Goal: Task Accomplishment & Management: Manage account settings

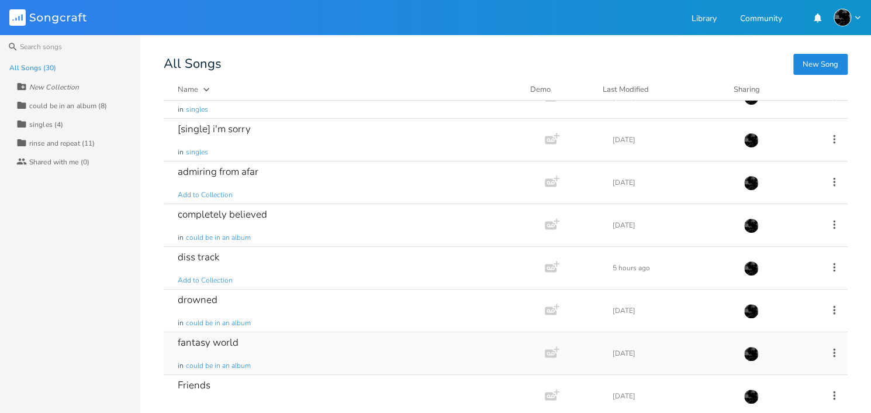
scroll to position [196, 0]
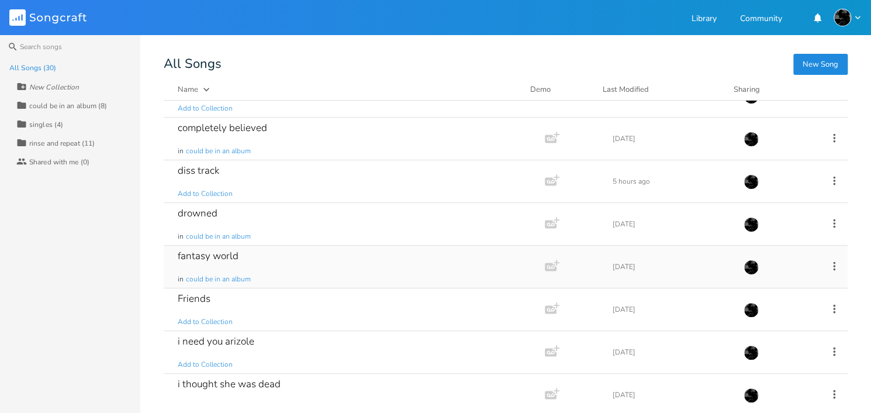
click at [241, 342] on div "i need you arizole" at bounding box center [216, 341] width 77 height 10
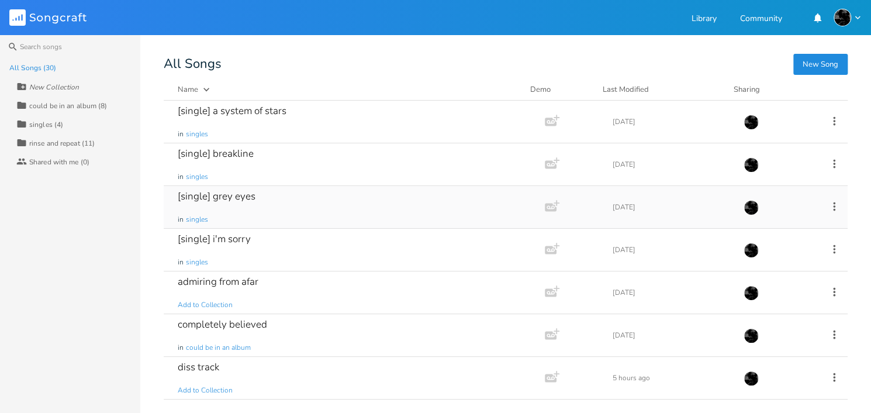
click at [250, 208] on div "[single] grey eyes in singles" at bounding box center [352, 207] width 348 height 42
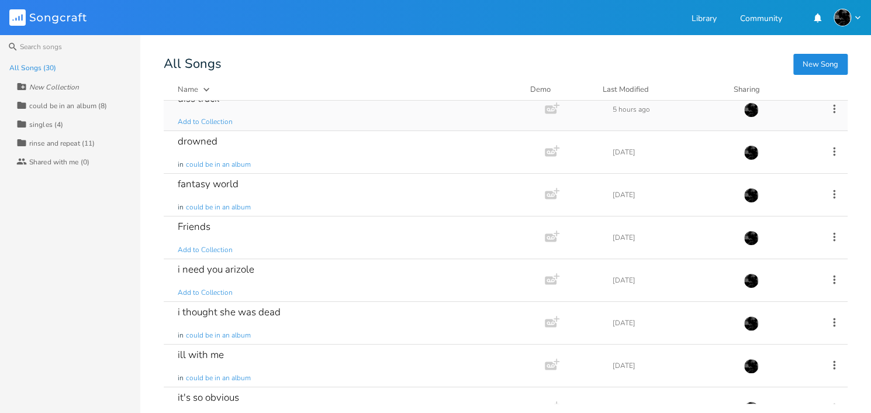
scroll to position [269, 0]
click at [230, 226] on div "Friends Add to Collection" at bounding box center [352, 237] width 348 height 42
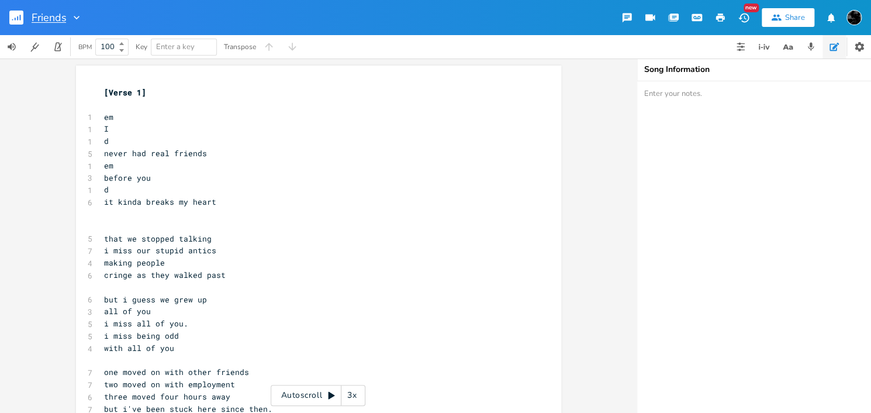
click at [36, 19] on input "Friends" at bounding box center [49, 17] width 34 height 11
type input "friends"
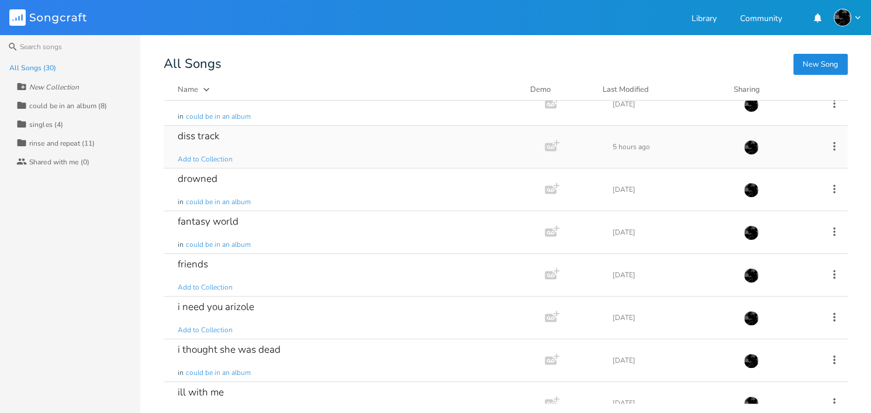
scroll to position [236, 0]
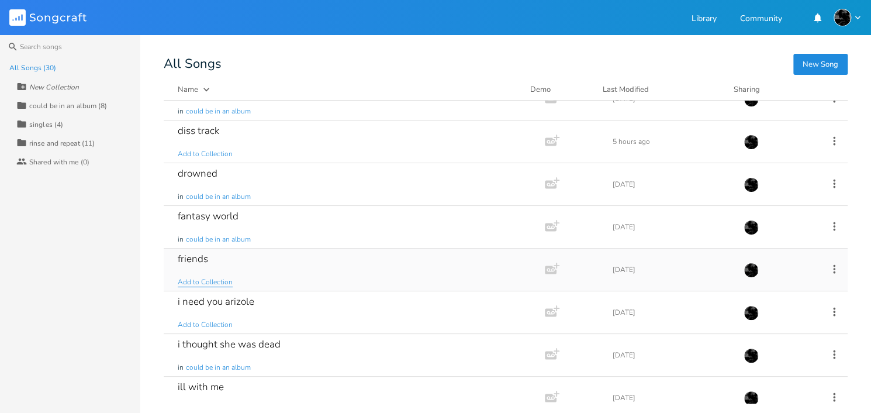
click at [215, 282] on span "Add to Collection" at bounding box center [205, 282] width 55 height 10
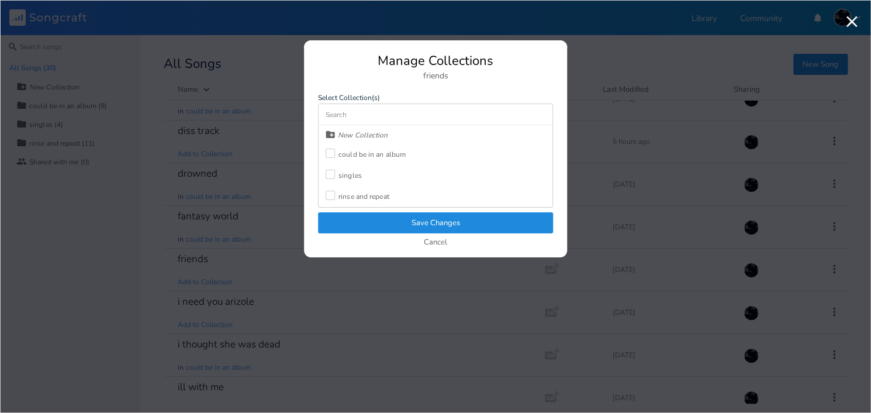
click at [377, 151] on div "could be in an album" at bounding box center [371, 154] width 67 height 7
click at [375, 216] on button "Save Changes" at bounding box center [435, 222] width 235 height 21
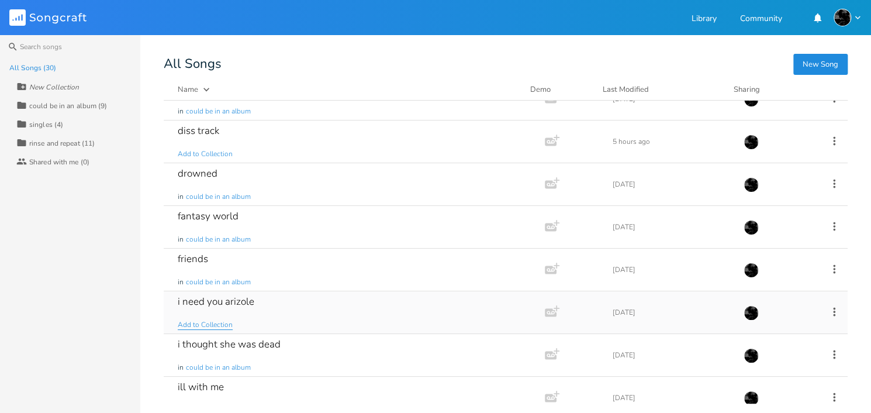
click at [213, 325] on span "Add to Collection" at bounding box center [205, 325] width 55 height 10
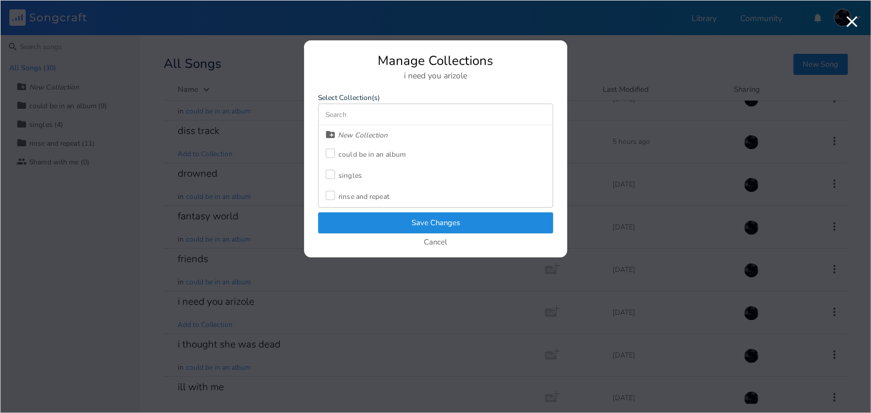
click at [382, 151] on div "could be in an album" at bounding box center [371, 154] width 67 height 7
click at [386, 223] on button "Save Changes" at bounding box center [435, 222] width 235 height 21
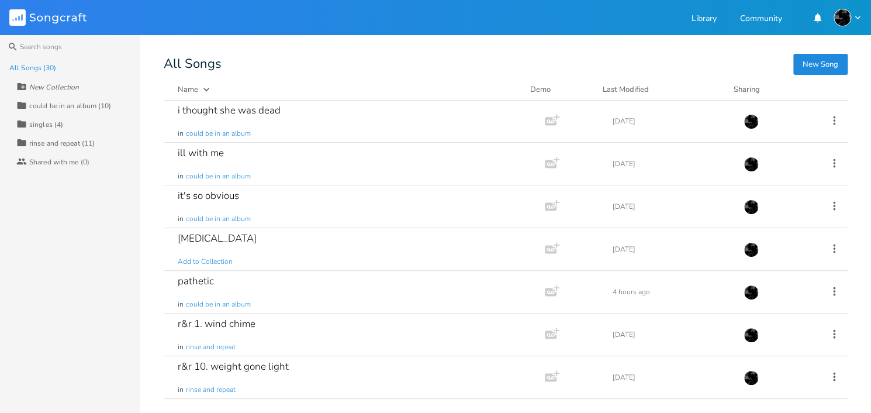
scroll to position [474, 0]
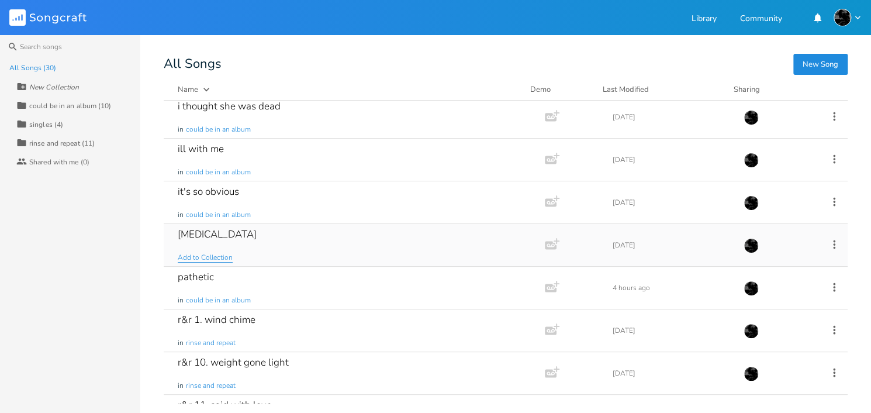
click at [203, 252] on span "Add to Collection" at bounding box center [205, 257] width 55 height 10
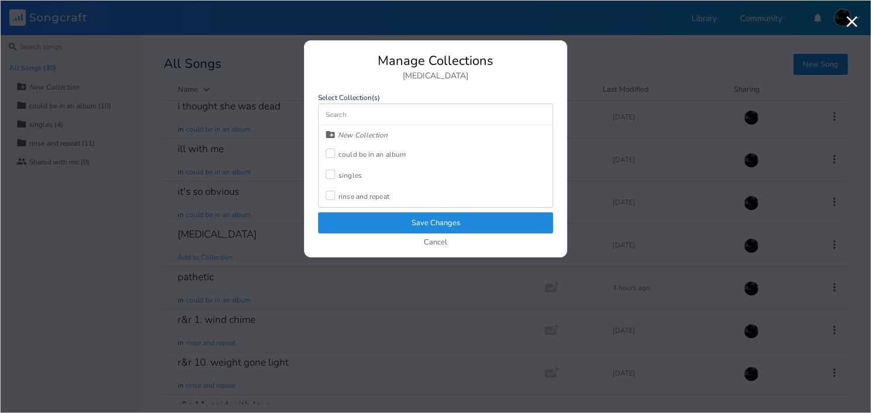
click at [352, 160] on div "could be in an album" at bounding box center [365, 154] width 80 height 21
click at [376, 218] on button "Save Changes" at bounding box center [435, 222] width 235 height 21
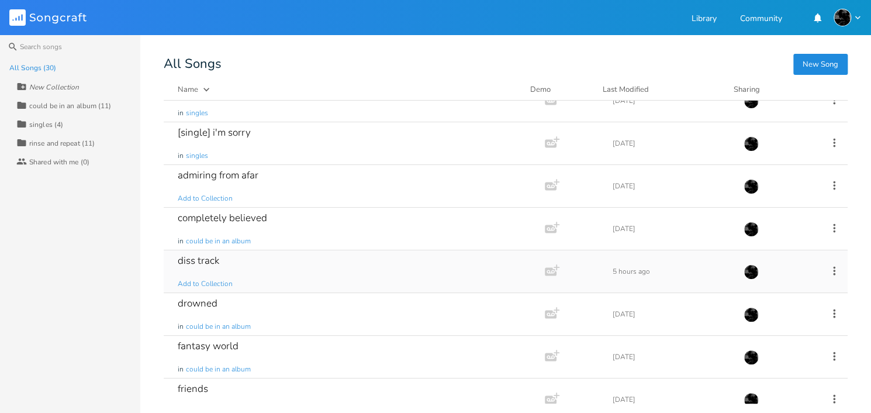
scroll to position [77, 0]
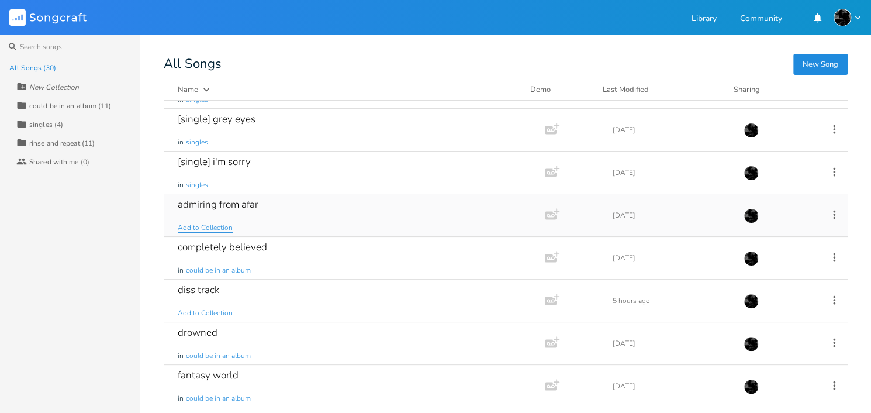
click at [217, 225] on span "Add to Collection" at bounding box center [205, 228] width 55 height 10
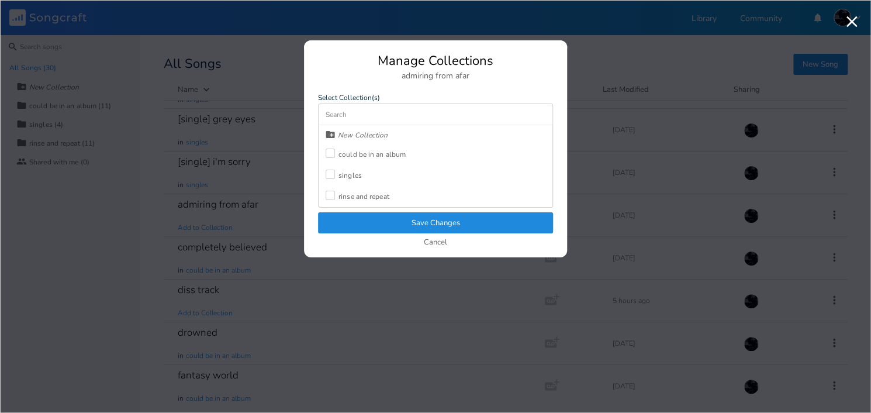
click at [341, 178] on div "singles" at bounding box center [349, 175] width 23 height 7
click at [368, 228] on button "Save Changes" at bounding box center [435, 222] width 235 height 21
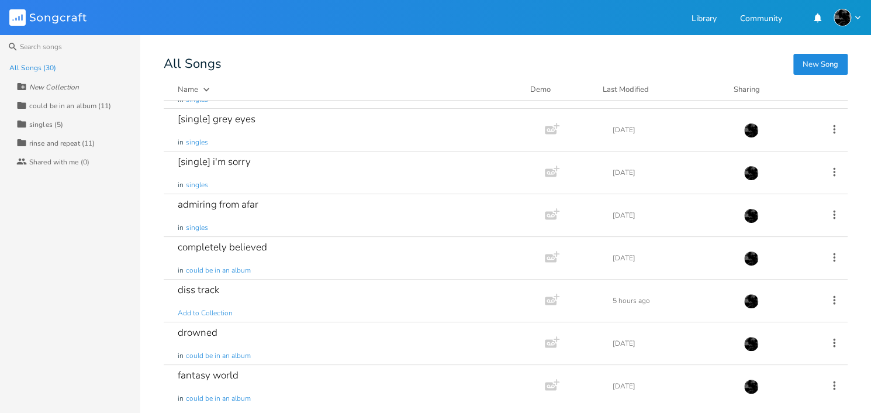
click at [368, 228] on div "admiring from afar in singles" at bounding box center [352, 215] width 348 height 42
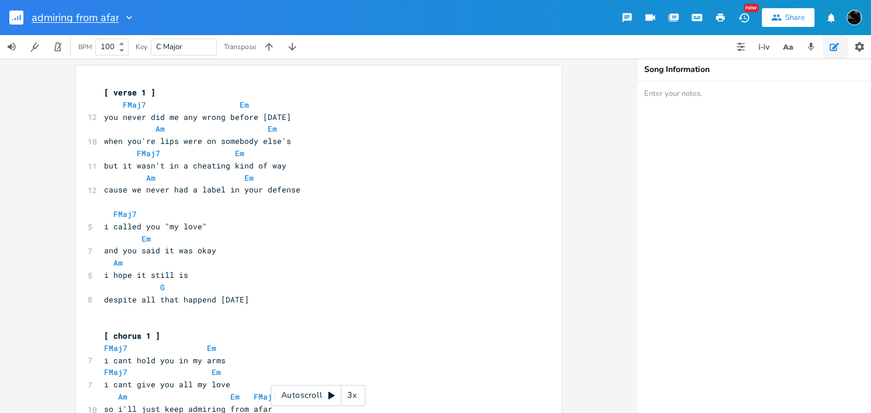
click at [33, 17] on input "admiring from afar" at bounding box center [75, 17] width 87 height 11
type input "[single] admiring from afar"
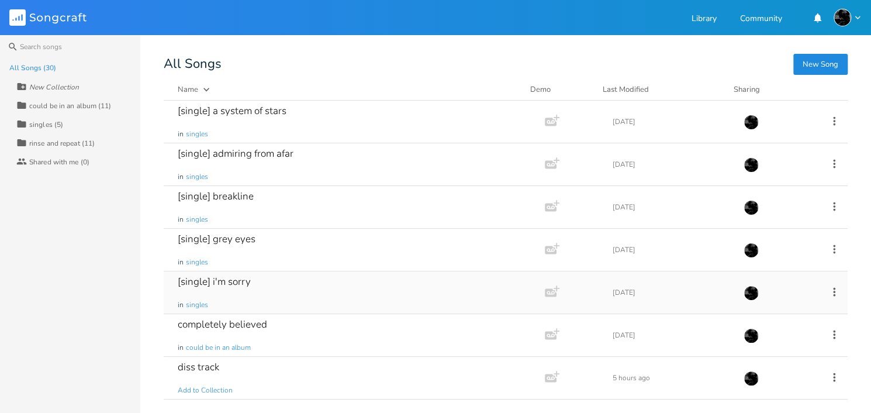
click at [284, 283] on div "[single] i'm sorry in singles" at bounding box center [352, 292] width 348 height 42
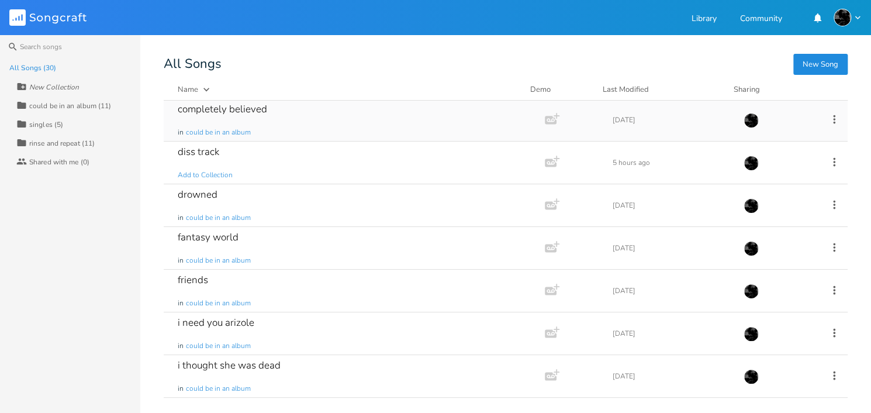
scroll to position [254, 0]
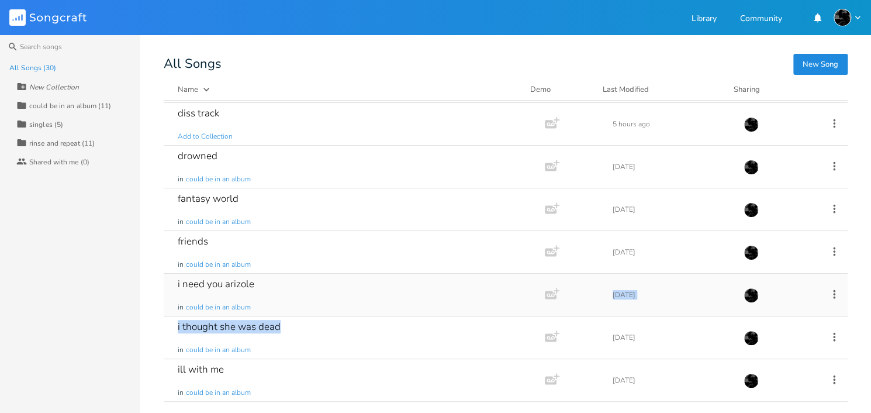
drag, startPoint x: 314, startPoint y: 337, endPoint x: 320, endPoint y: 312, distance: 25.9
click at [320, 312] on div "[single] a system of stars in singles Add Demo [DATE] [single] admiring from af…" at bounding box center [506, 251] width 684 height 303
click at [160, 317] on div "Search All Songs (30) New Collection Collection could be in an album (11) Colle…" at bounding box center [435, 223] width 871 height 377
click at [195, 293] on div "i need you arizole in could be in an album" at bounding box center [352, 294] width 348 height 42
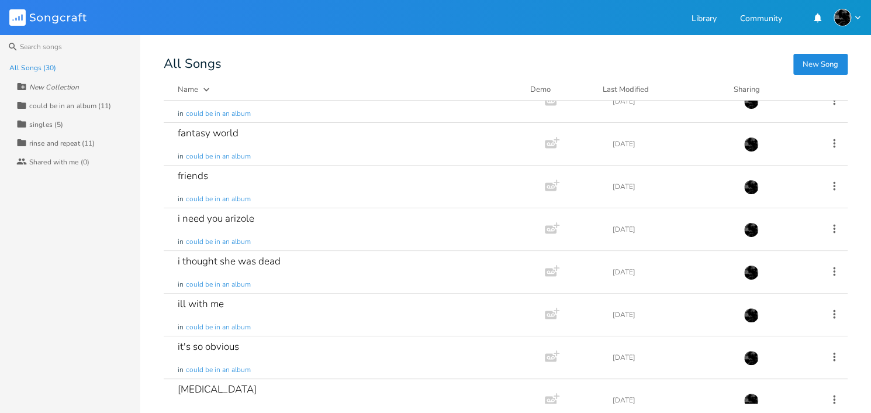
scroll to position [320, 0]
